Goal: Information Seeking & Learning: Learn about a topic

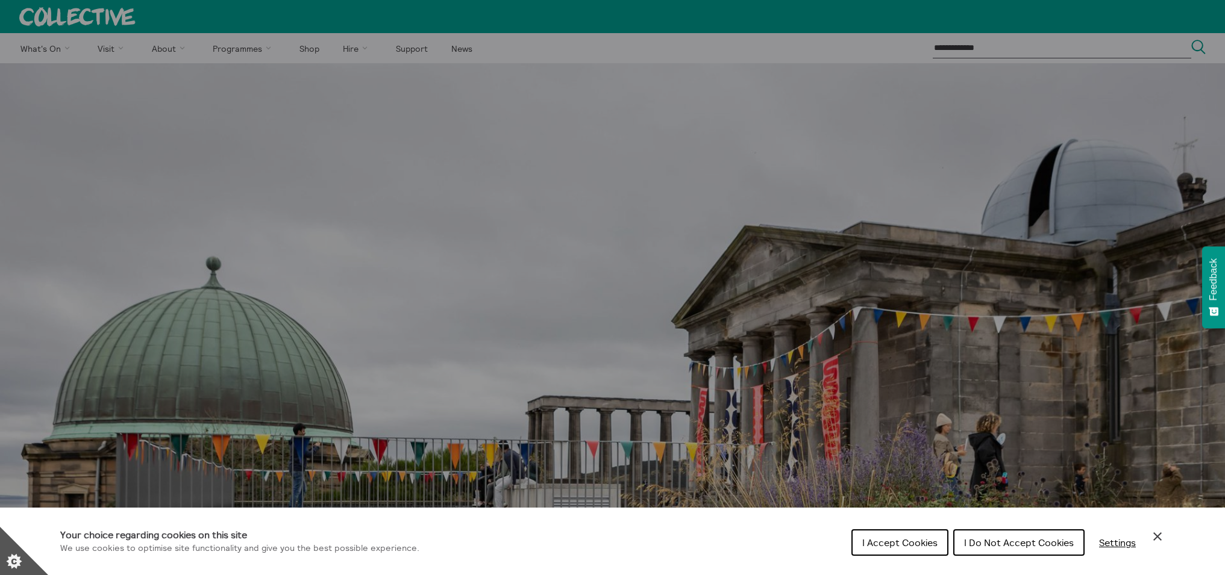
click at [983, 541] on span "I Do Not Accept Cookies" at bounding box center [1019, 543] width 110 height 12
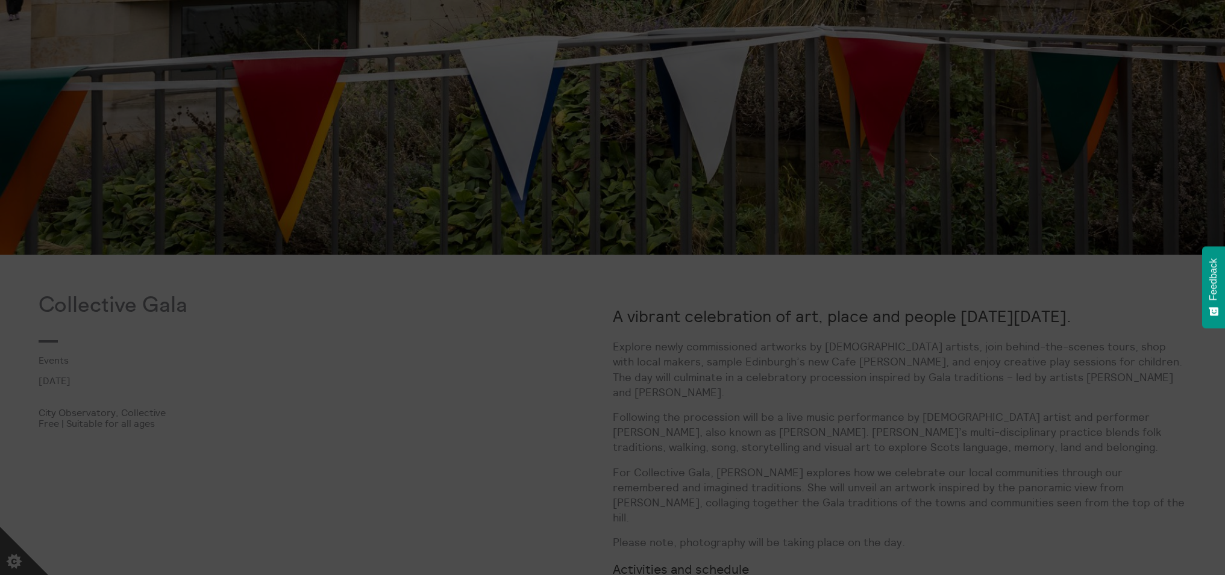
scroll to position [641, 0]
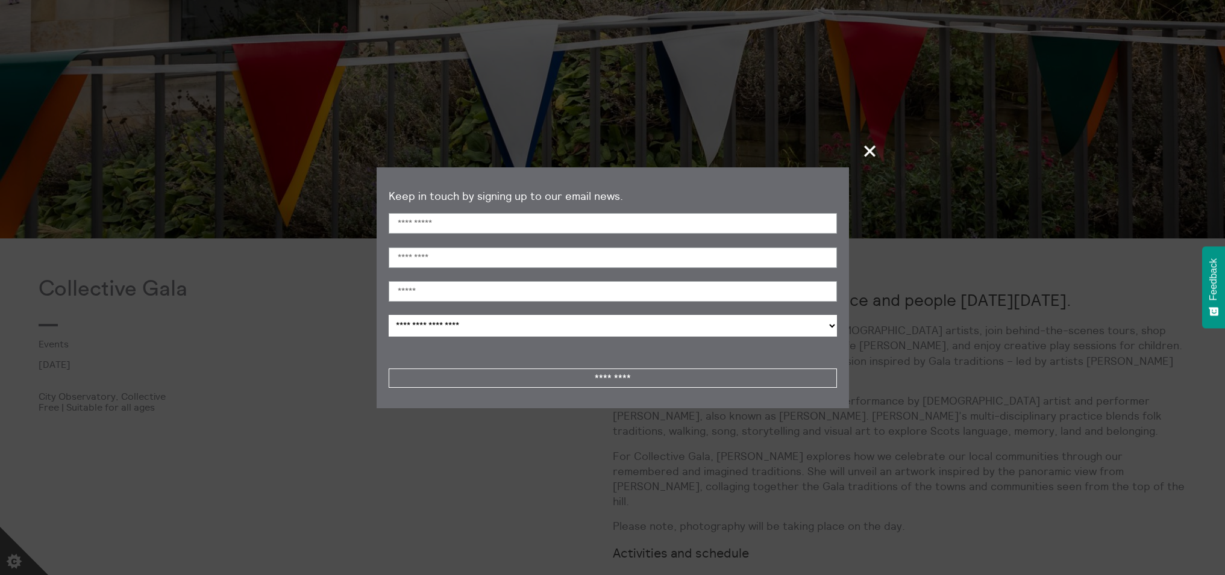
click at [866, 147] on span "+" at bounding box center [871, 151] width 36 height 36
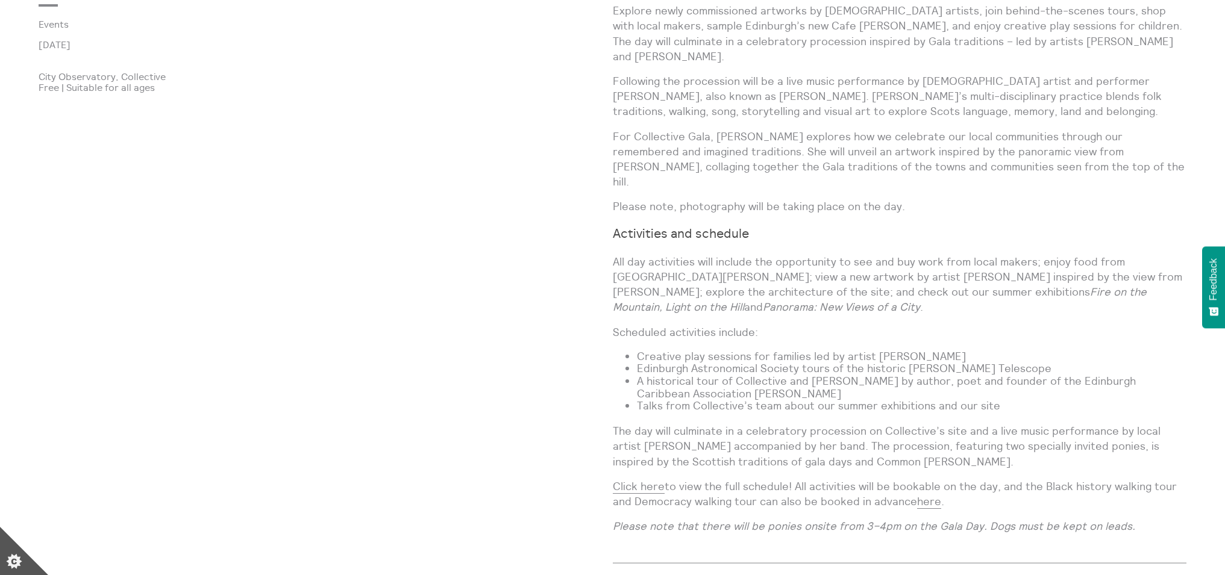
scroll to position [985, 0]
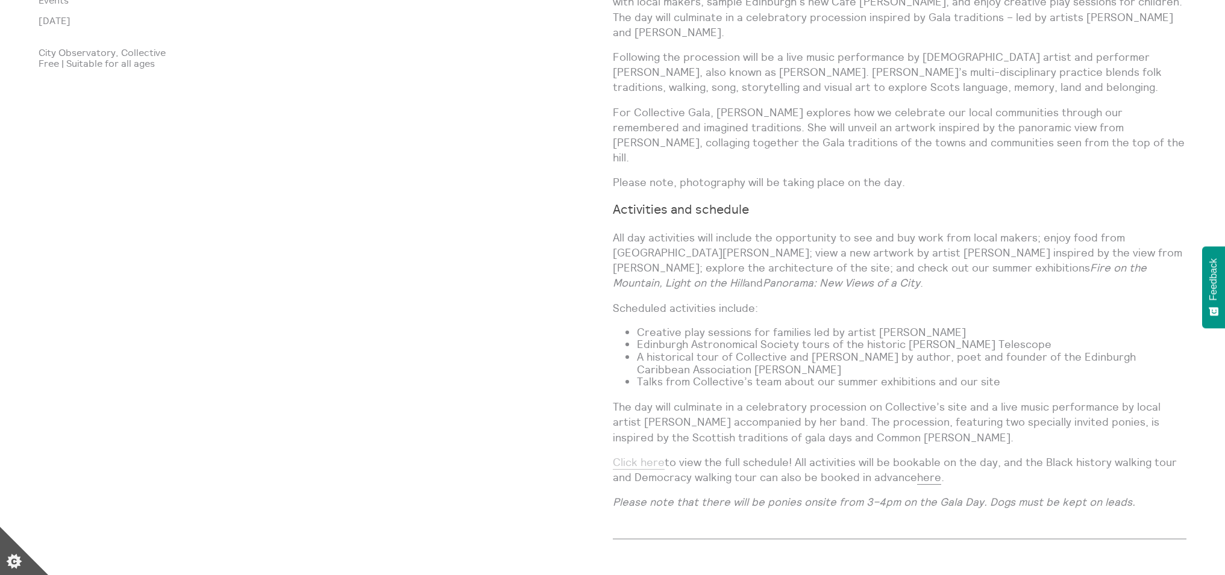
click at [630, 456] on link "Click here" at bounding box center [639, 463] width 52 height 14
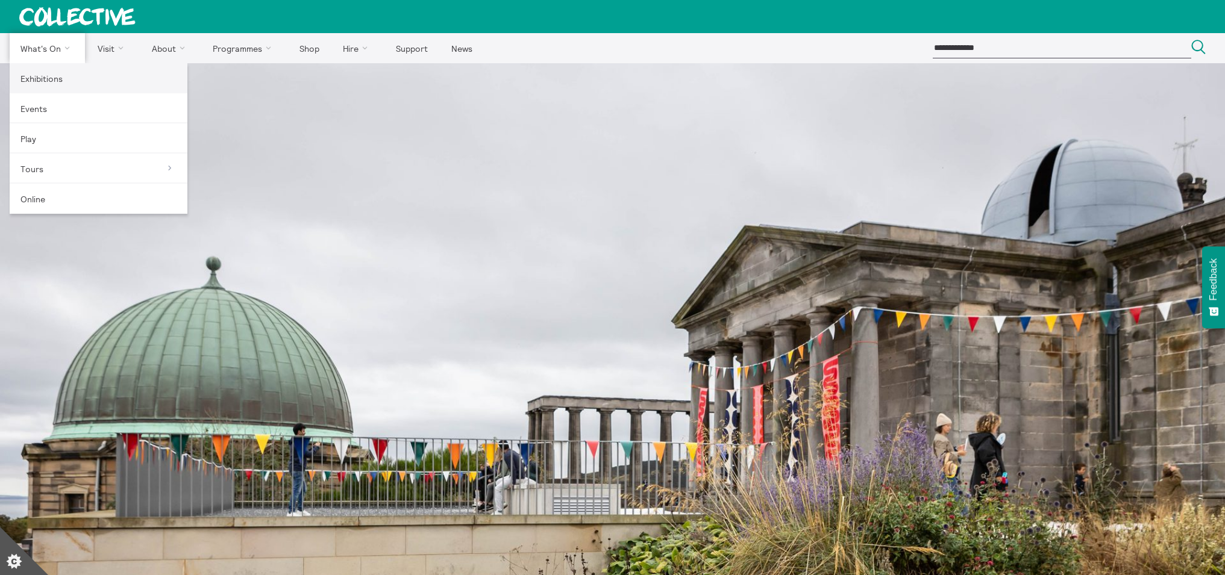
click at [42, 74] on link "Exhibitions" at bounding box center [99, 78] width 178 height 30
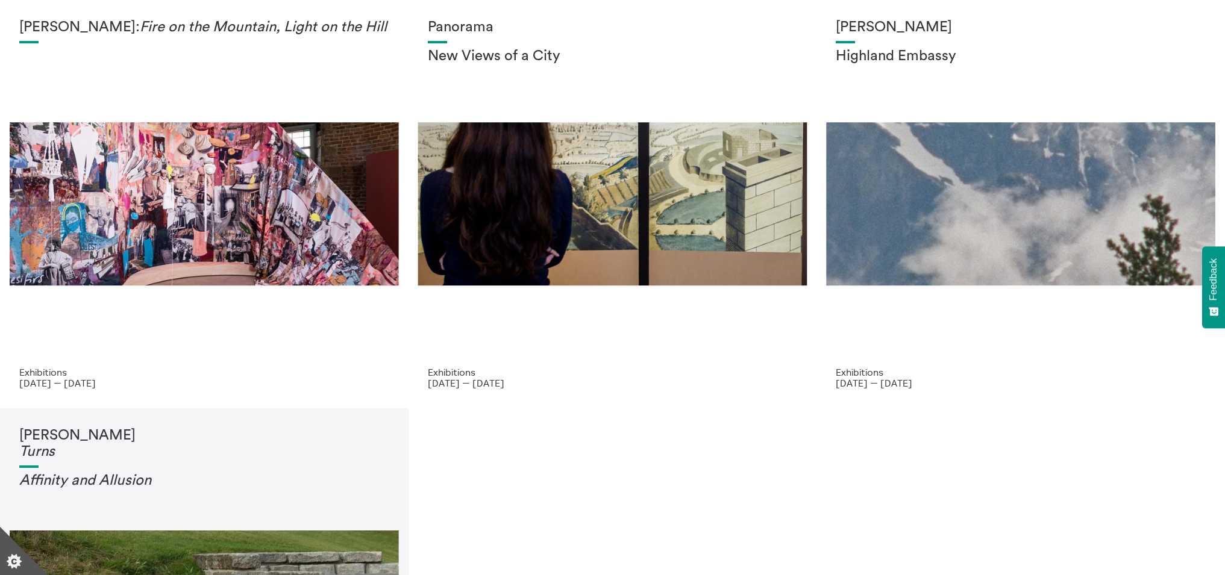
scroll to position [62, 0]
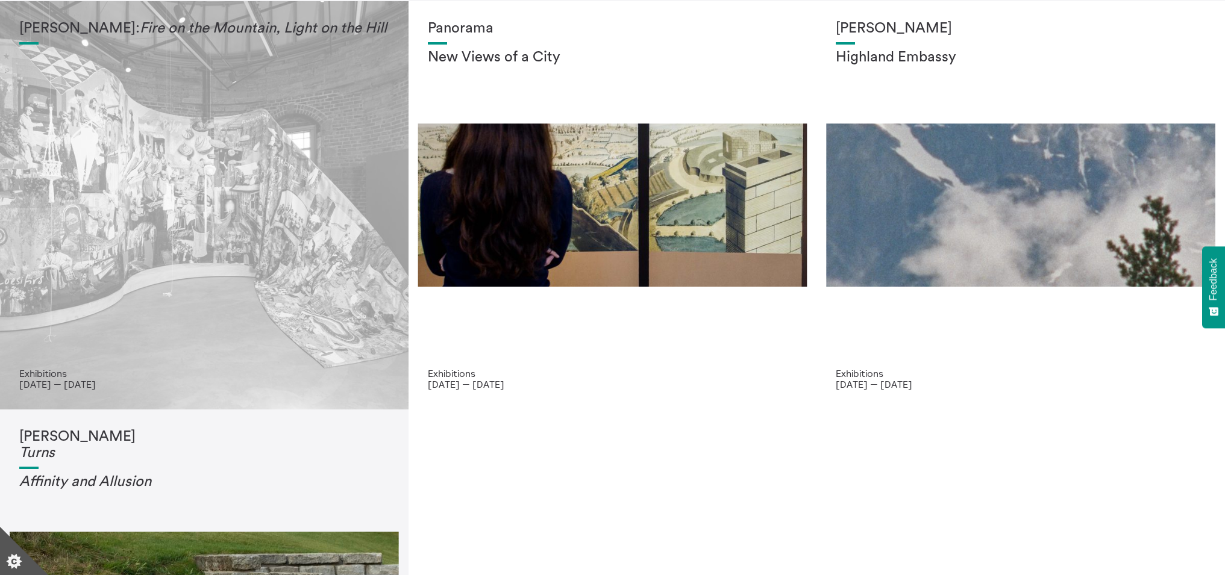
click at [230, 265] on div "Mercedes Azpilicueta: Fire on the Mountain, Light on the Hill" at bounding box center [204, 194] width 370 height 348
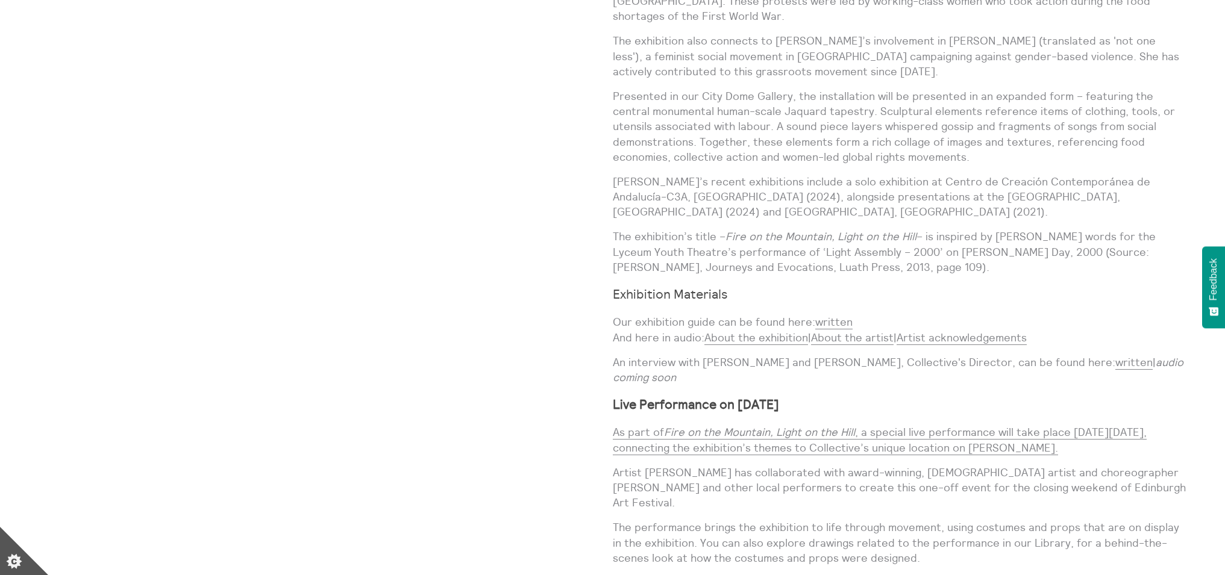
scroll to position [1171, 0]
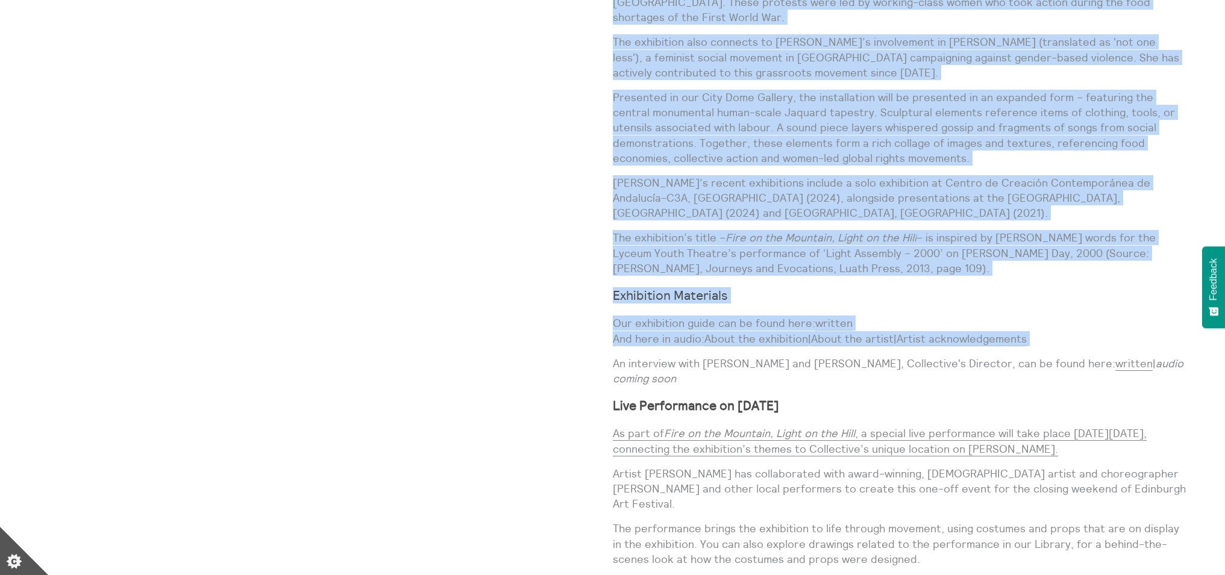
drag, startPoint x: 612, startPoint y: 261, endPoint x: 721, endPoint y: 321, distance: 124.3
click at [721, 321] on div "Mercedes Azpilicueta: Fire on the Mountain, Light on the Hill Exhibitions 20 Ju…" at bounding box center [613, 215] width 1148 height 882
click at [716, 318] on div "A monumental tapestry and soundscape by visual and performance artist Mercedes …" at bounding box center [900, 195] width 574 height 842
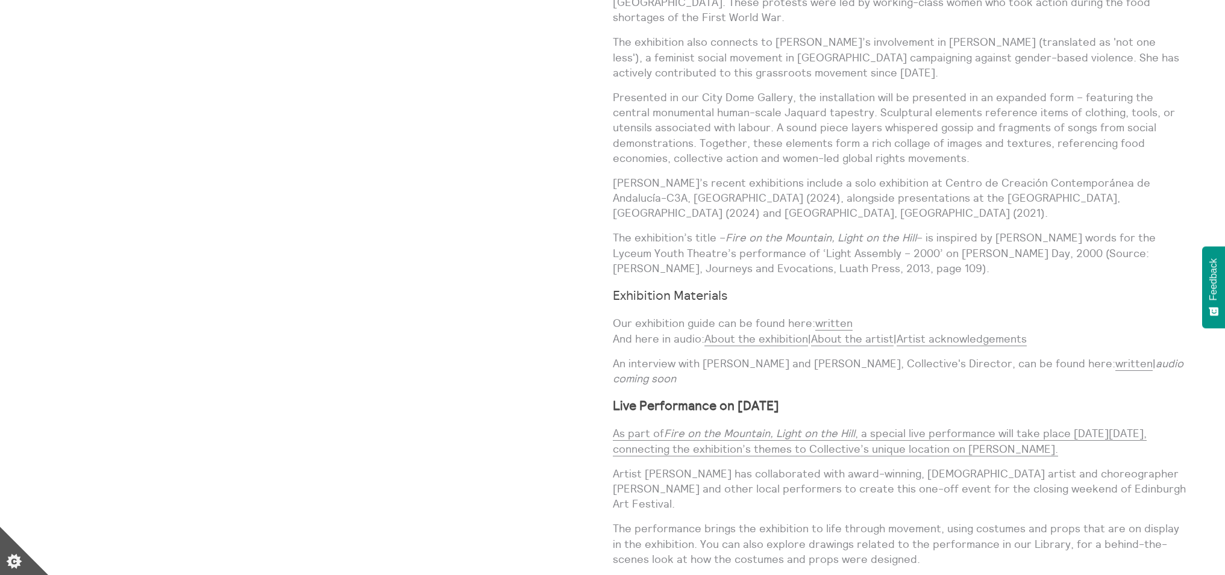
drag, startPoint x: 612, startPoint y: 288, endPoint x: 730, endPoint y: 345, distance: 130.4
click at [730, 345] on div "A monumental tapestry and soundscape by visual and performance artist Mercedes …" at bounding box center [900, 195] width 574 height 842
click at [735, 332] on link "About the exhibition" at bounding box center [756, 339] width 104 height 14
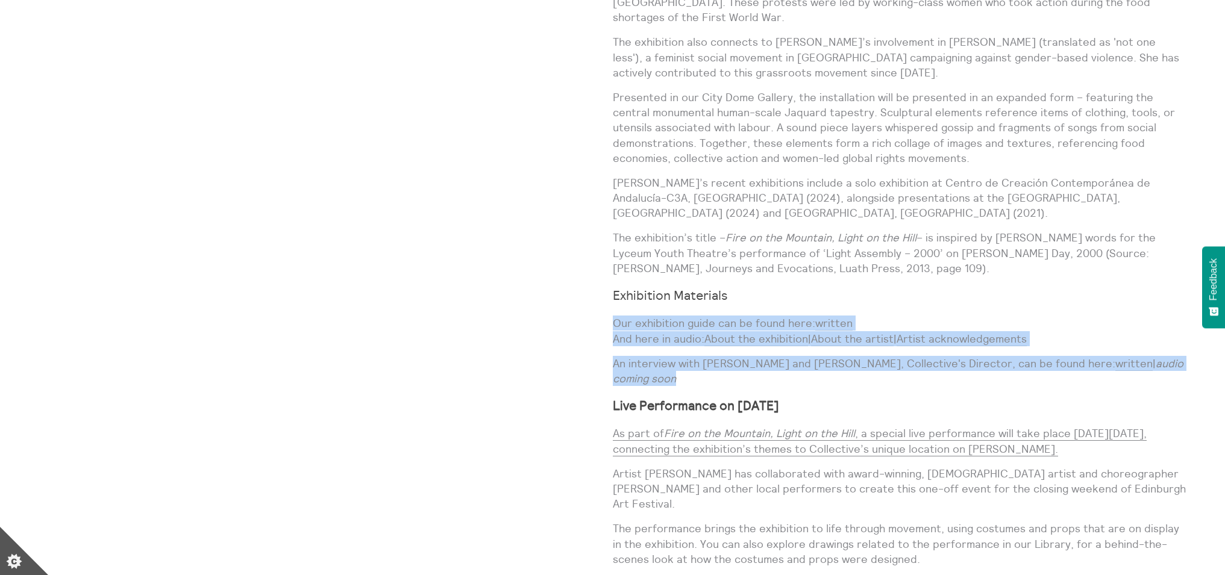
drag, startPoint x: 613, startPoint y: 292, endPoint x: 710, endPoint y: 344, distance: 110.3
click at [710, 344] on div "A monumental tapestry and soundscape by visual and performance artist [PERSON_N…" at bounding box center [900, 195] width 574 height 842
copy div "Our exhibition guide can be found here: written And here in audio: About the ex…"
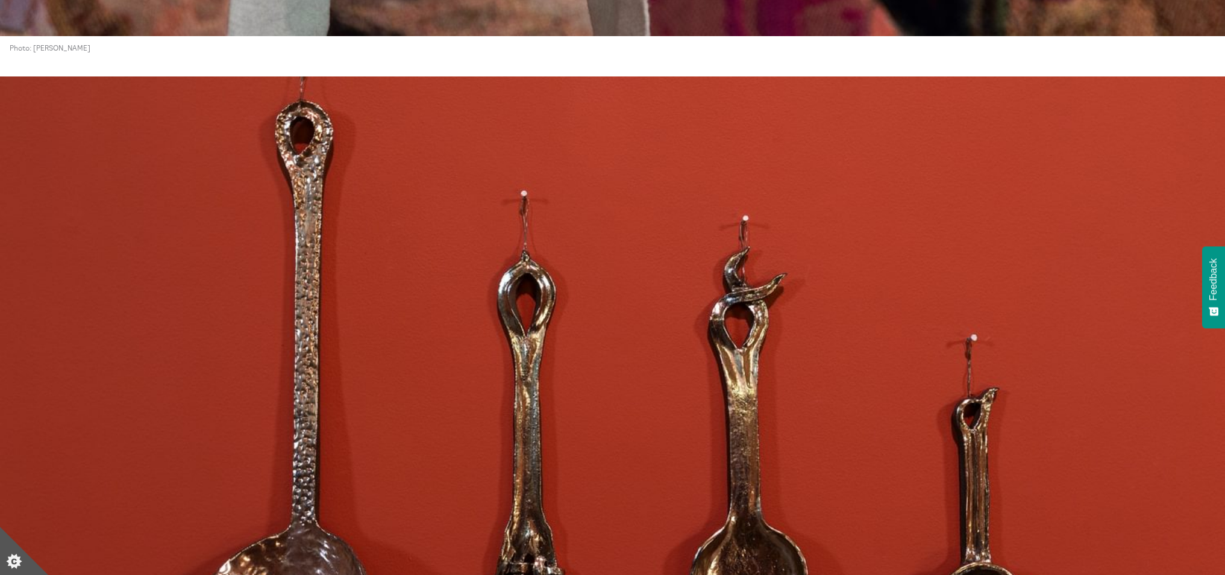
scroll to position [3175, 0]
